Goal: Complete application form: Complete application form

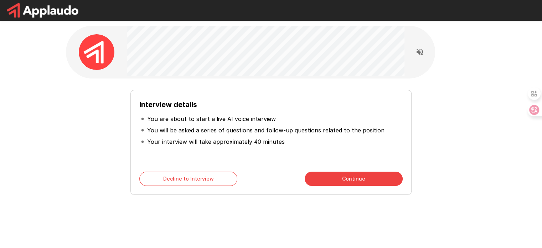
click at [333, 175] on button "Continue" at bounding box center [354, 178] width 98 height 14
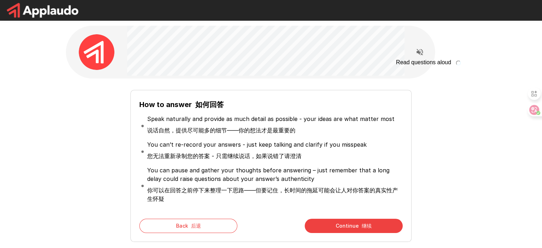
click at [420, 53] on icon "Read questions aloud" at bounding box center [419, 52] width 6 height 6
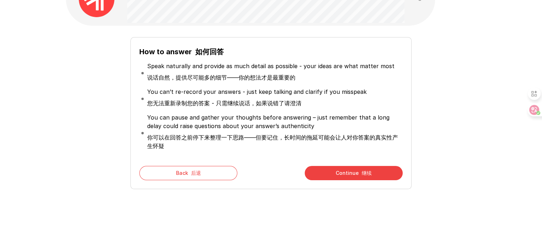
scroll to position [53, 0]
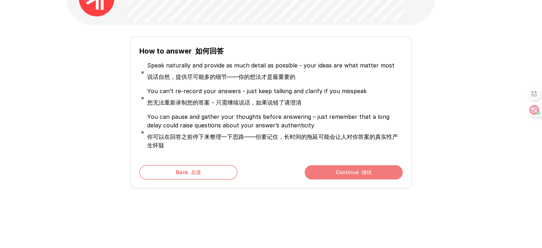
click at [347, 170] on button "Continue 继续" at bounding box center [354, 172] width 98 height 14
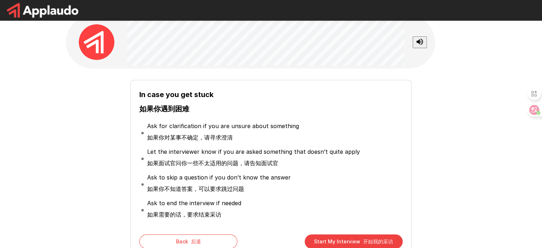
scroll to position [79, 0]
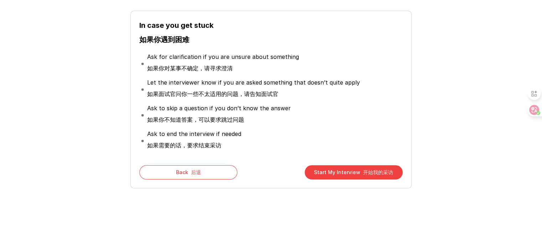
click at [335, 172] on button "Start My Interview 开始我的采访" at bounding box center [354, 172] width 98 height 14
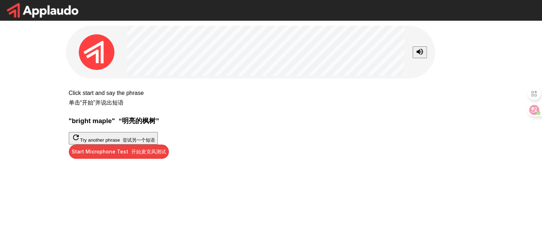
scroll to position [42, 0]
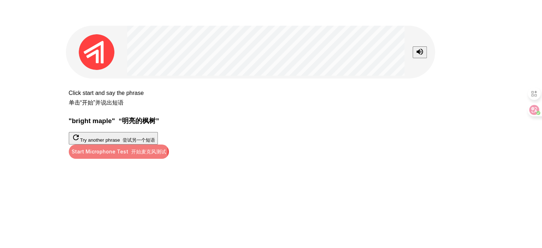
click at [169, 159] on button "Start Microphone Test 开始麦克风测试" at bounding box center [119, 151] width 100 height 14
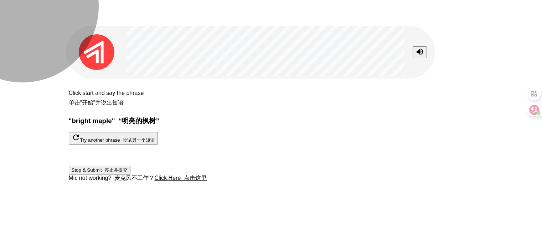
click at [131, 174] on button "Stop & Submit 停止并提交" at bounding box center [100, 170] width 62 height 9
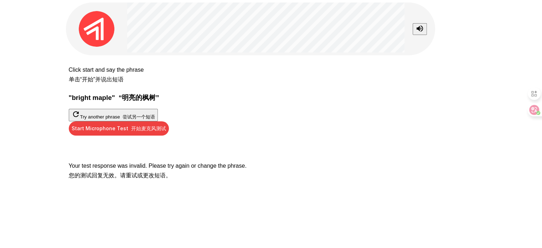
click at [238, 93] on h3 "" bright maple " “明亮的枫树”" at bounding box center [271, 97] width 405 height 9
click at [233, 85] on div at bounding box center [233, 85] width 0 height 0
click at [142, 224] on div at bounding box center [71, 224] width 142 height 0
click at [166, 116] on div "Click start and say the phrase 单击“开始”并说出短语 " bright maple " “明亮的枫树” Try another…" at bounding box center [271, 124] width 405 height 127
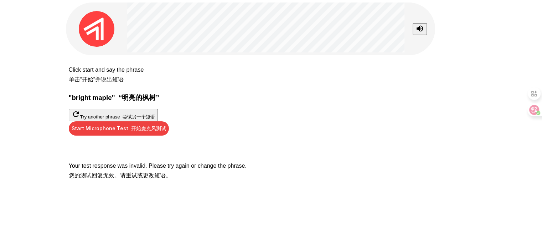
click at [169, 135] on button "Start Microphone Test 开始麦克风测试" at bounding box center [119, 128] width 100 height 14
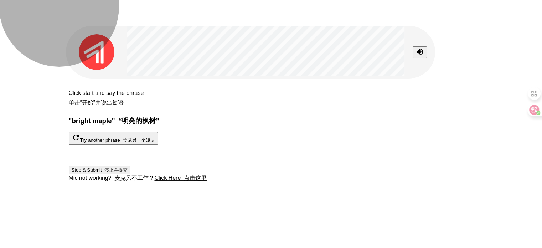
click at [128, 172] on font "停止并提交" at bounding box center [115, 169] width 23 height 5
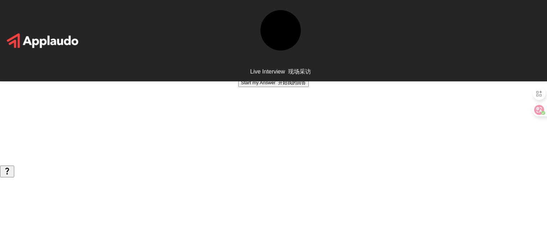
click at [309, 87] on button "Start my Answer 开始我的回答" at bounding box center [273, 82] width 71 height 9
click at [282, 107] on font "停止并提交" at bounding box center [290, 103] width 23 height 5
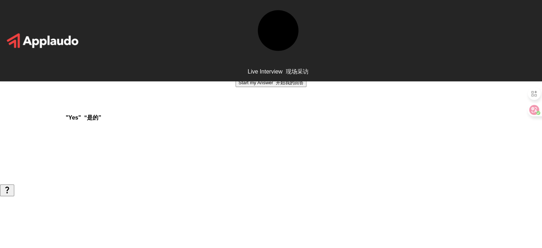
click at [287, 85] on font "开始我的回答" at bounding box center [290, 82] width 28 height 5
click at [275, 107] on font "button" at bounding box center [274, 103] width 2 height 5
click at [283, 85] on font "开始我的回答" at bounding box center [290, 82] width 28 height 5
click at [286, 108] on button "Stop & Submit 停止并提交" at bounding box center [271, 104] width 62 height 9
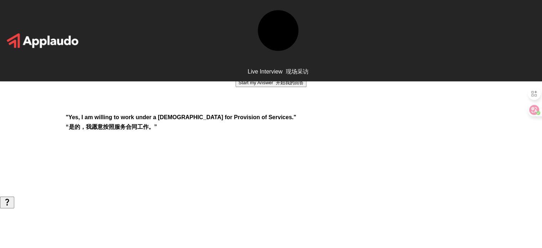
click at [286, 85] on font "开始我的回答" at bounding box center [290, 82] width 28 height 5
click at [286, 107] on font "停止并提交" at bounding box center [287, 103] width 23 height 5
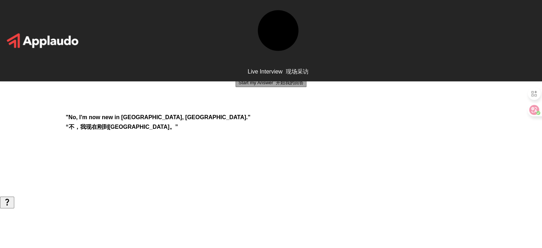
click at [285, 85] on font "开始我的回答" at bounding box center [290, 82] width 28 height 5
click at [279, 107] on font "停止并提交" at bounding box center [287, 103] width 23 height 5
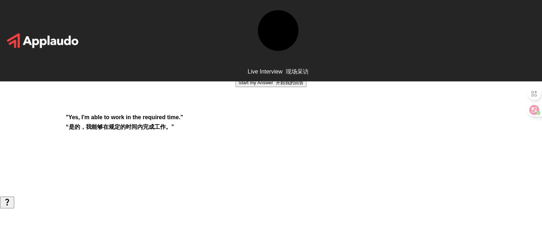
click at [263, 87] on button "Start my Answer 开始我的回答" at bounding box center [270, 82] width 71 height 9
click at [273, 108] on button "Stop & Submit 停止并提交" at bounding box center [271, 104] width 62 height 9
click at [266, 87] on button "Start my Answer 开始我的回答" at bounding box center [270, 82] width 71 height 9
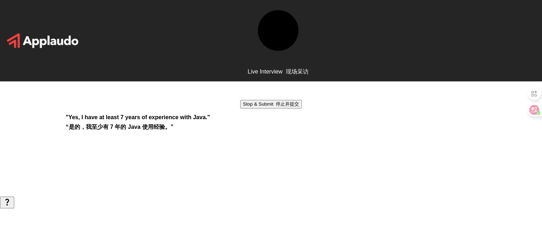
click at [270, 108] on button "Stop & Submit 停止并提交" at bounding box center [271, 104] width 62 height 9
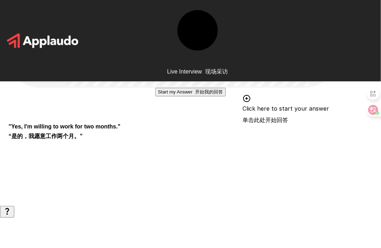
click at [162, 96] on button "Start my Answer 开始我的回答" at bounding box center [190, 92] width 71 height 9
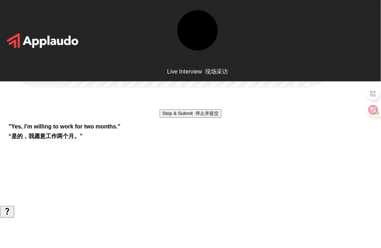
click at [289, 118] on div "Stop & Submit 停止并提交" at bounding box center [191, 103] width 364 height 30
click at [297, 102] on div "Stop & Submit 停止并提交 " Yes, I'm willing to work for two months. " “是的，我愿意工作两个月。”" at bounding box center [190, 103] width 381 height 206
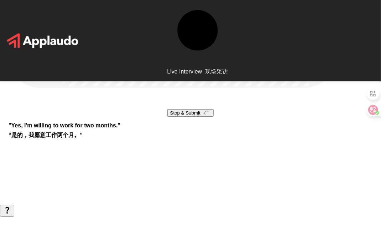
click at [207, 116] on button "Stop & Submit" at bounding box center [190, 112] width 47 height 7
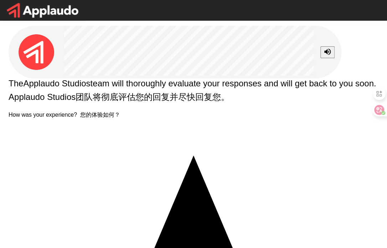
type textarea "**********"
